Goal: Task Accomplishment & Management: Manage account settings

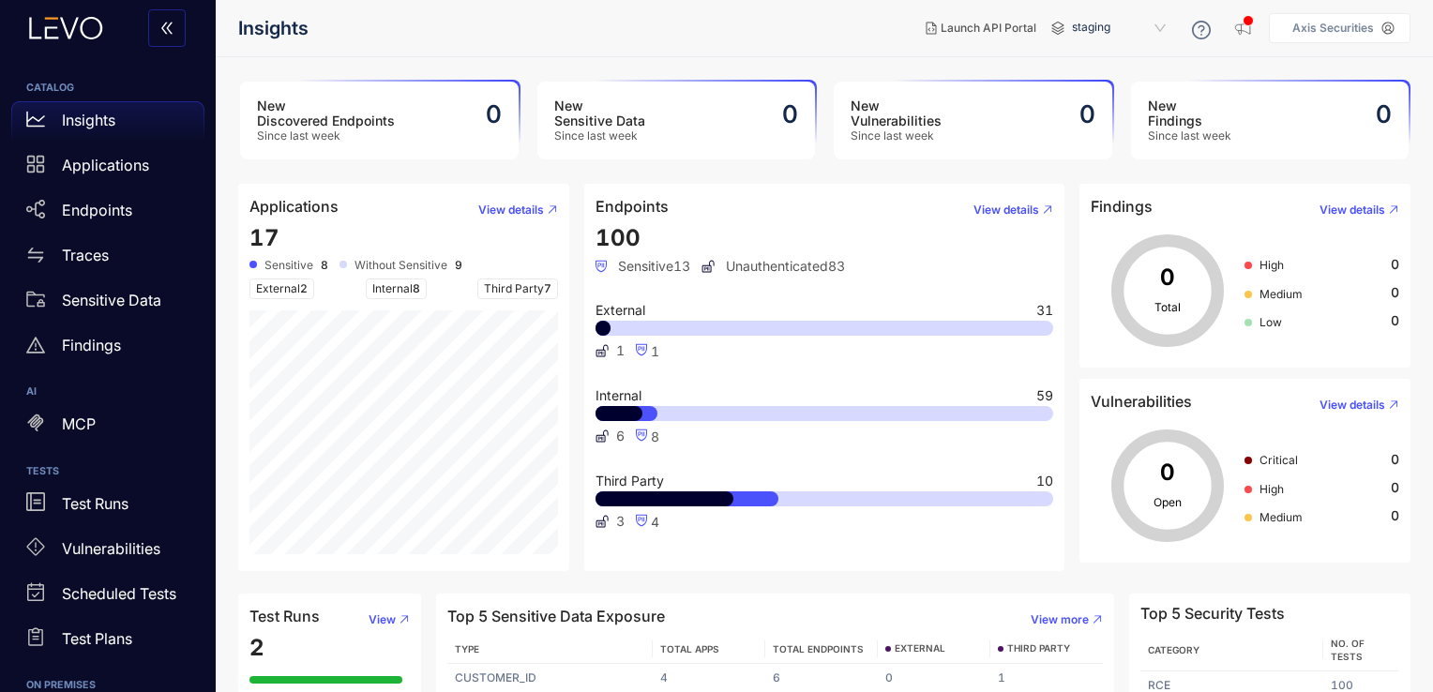
click at [1364, 32] on p "Axis Securities" at bounding box center [1333, 28] width 82 height 13
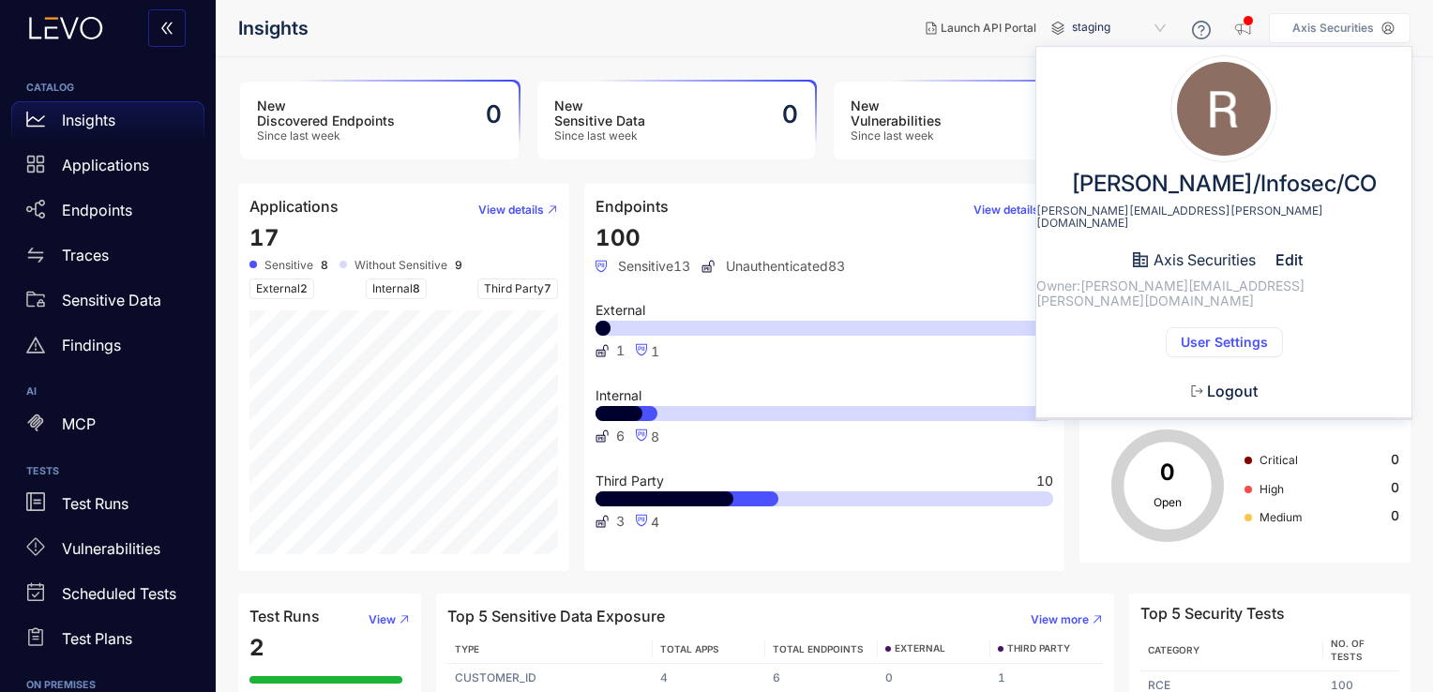
click at [1201, 327] on button "User Settings" at bounding box center [1223, 342] width 117 height 30
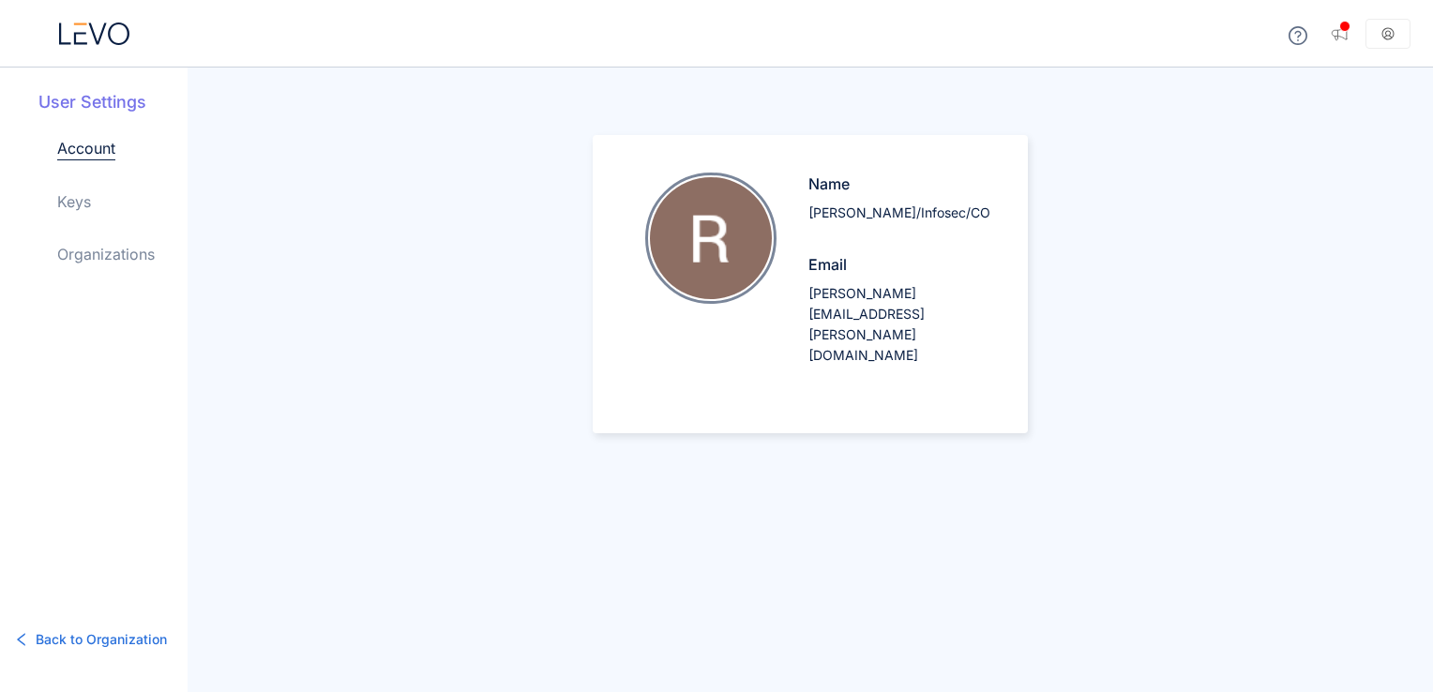
click at [76, 208] on link "Keys" at bounding box center [74, 201] width 34 height 23
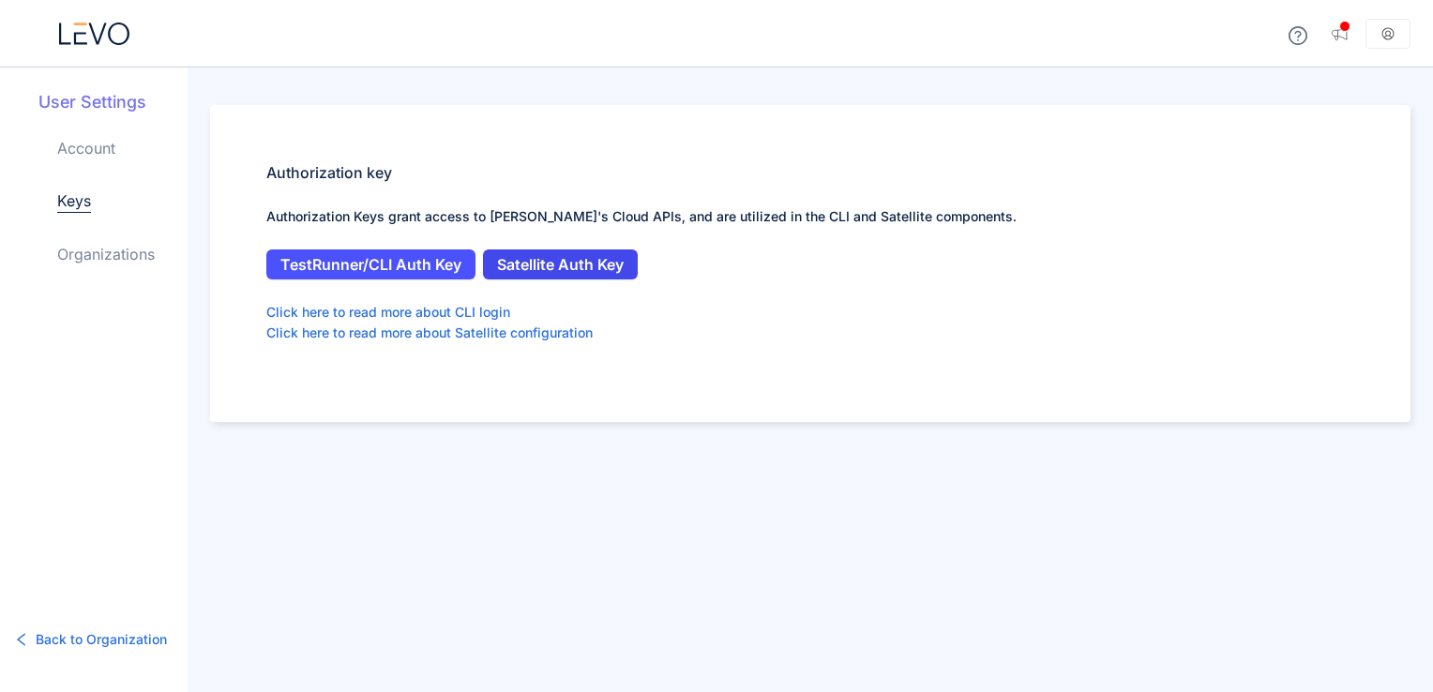
click at [533, 256] on span "Satellite Auth Key" at bounding box center [560, 264] width 127 height 17
click at [577, 267] on span "Satellite Auth Key" at bounding box center [560, 264] width 127 height 17
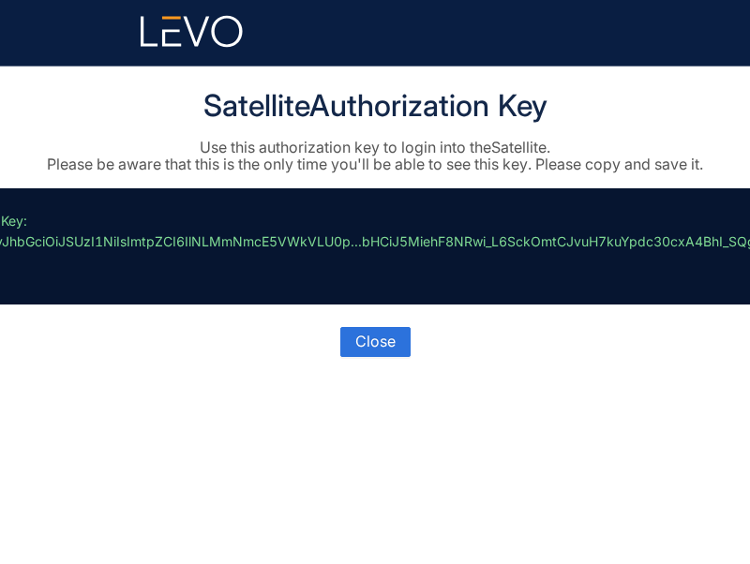
scroll to position [0, 56]
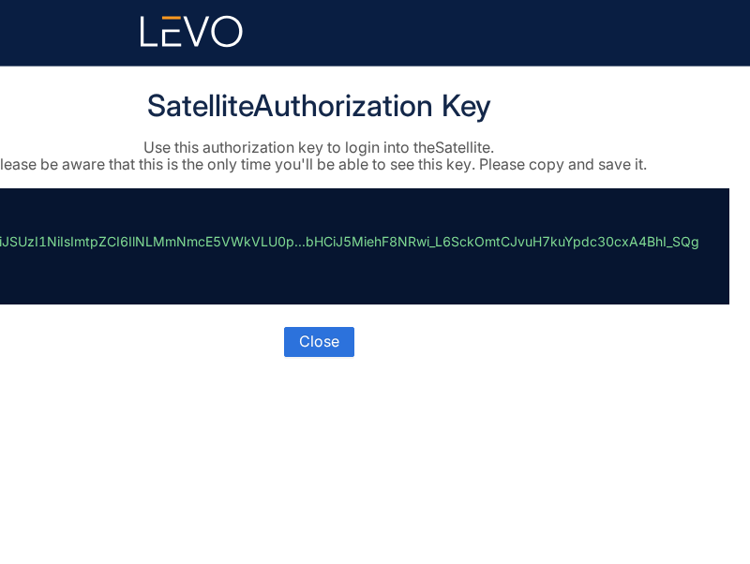
click at [527, 252] on p "// Key: eyJhbGciOiJSUzI1NiIsImtpZCI6IlNLMmNmcE5VWkVLU0p...bHCiJ5MiehF8NRwi_L6Sc…" at bounding box center [316, 246] width 768 height 71
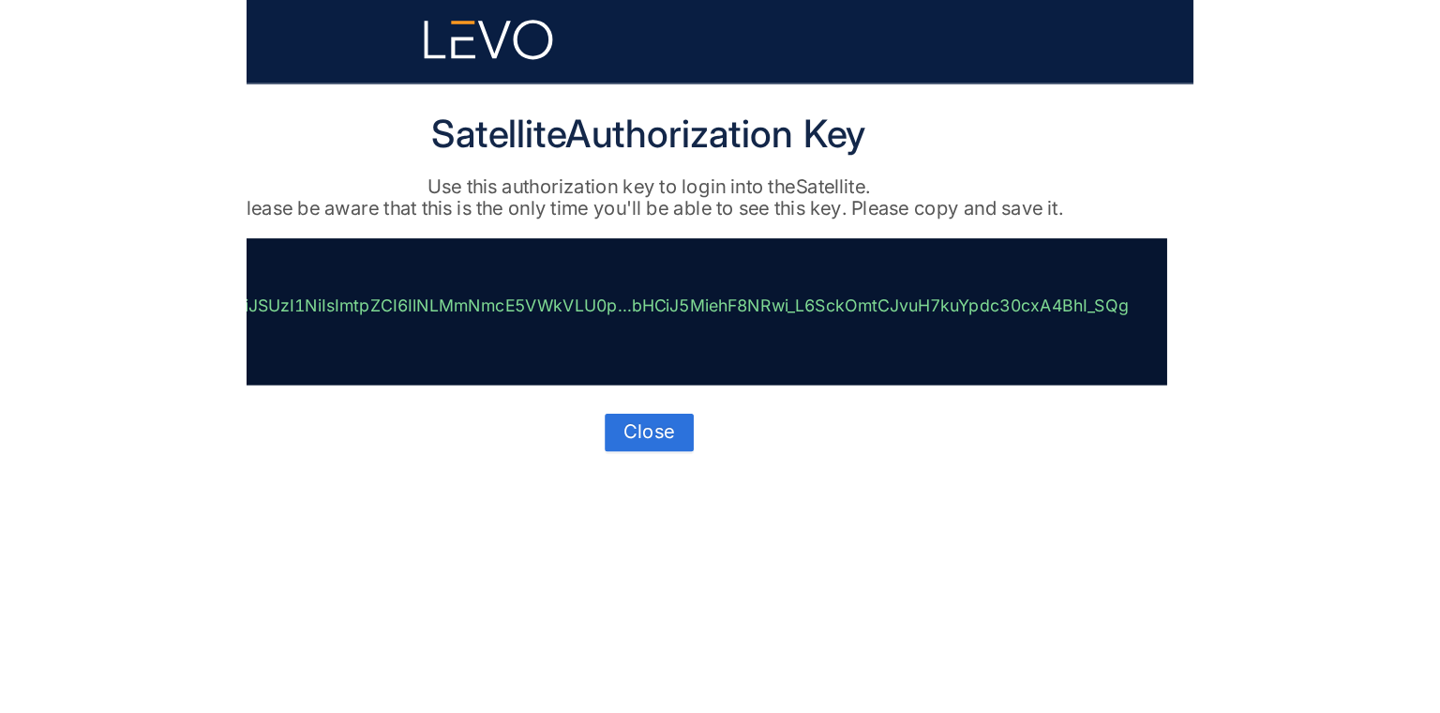
scroll to position [0, 0]
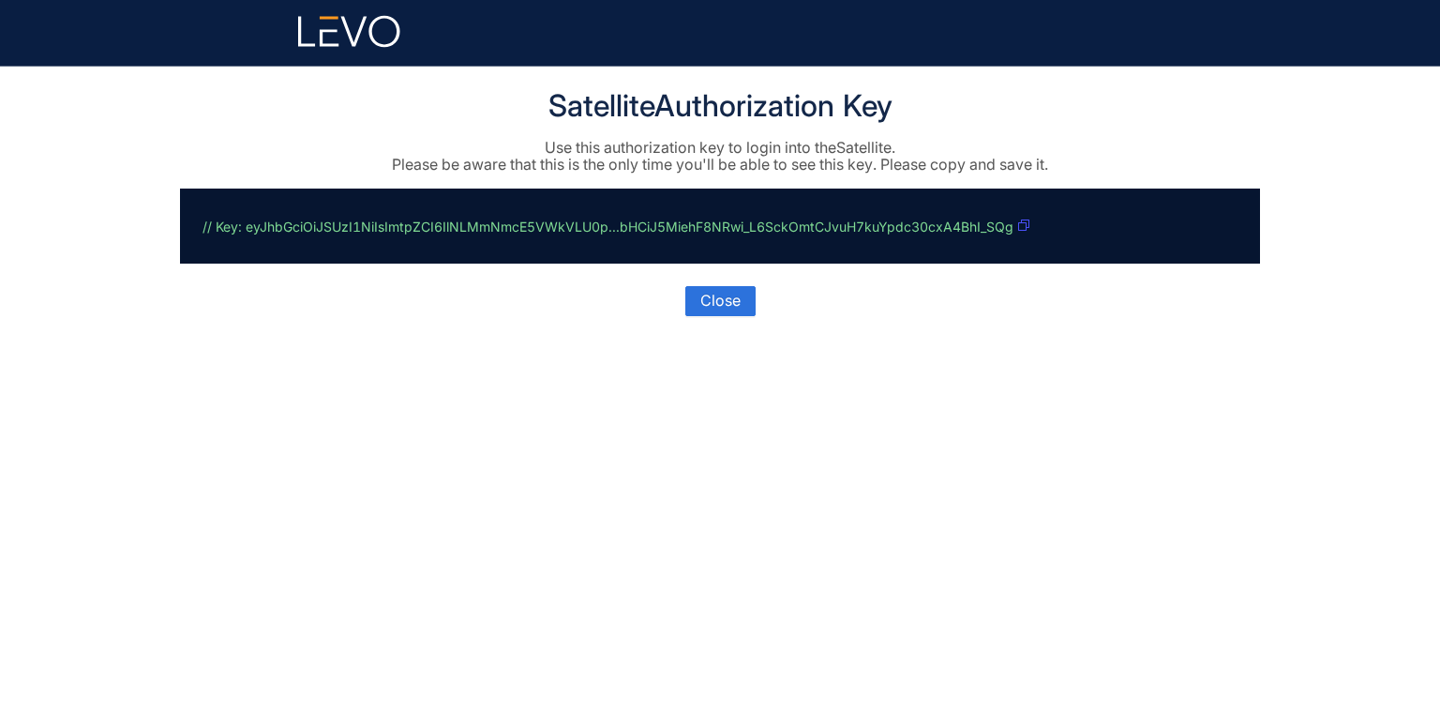
click at [749, 225] on icon "button" at bounding box center [1023, 224] width 11 height 11
click at [749, 223] on icon "button" at bounding box center [1023, 224] width 11 height 11
